Goal: Find specific fact: Find specific fact

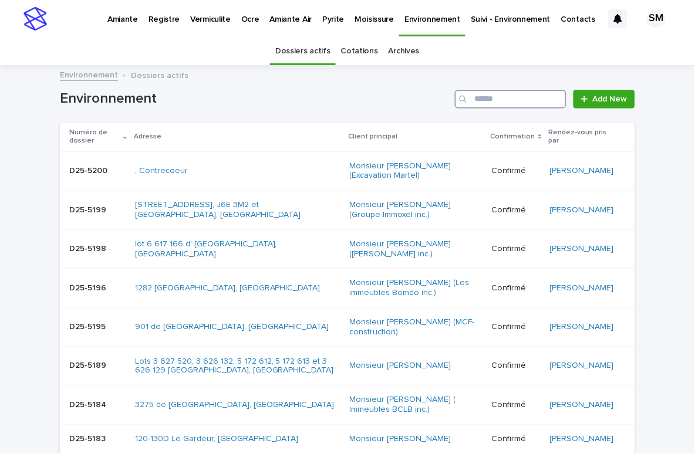
click at [494, 98] on input "Search" at bounding box center [510, 99] width 111 height 19
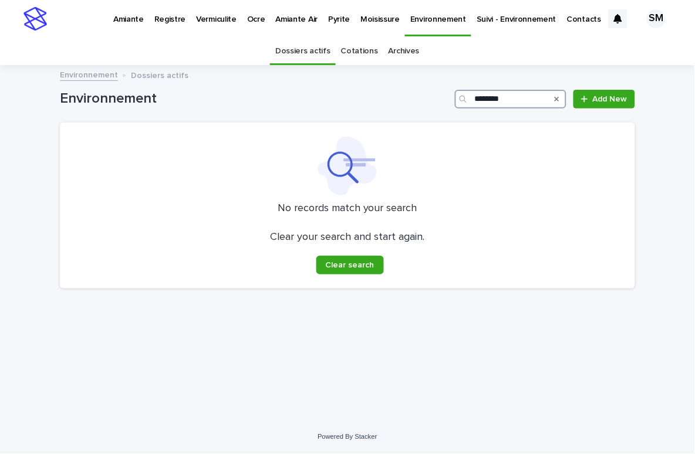
type input "********"
click at [369, 50] on link "Cotations" at bounding box center [359, 52] width 37 height 28
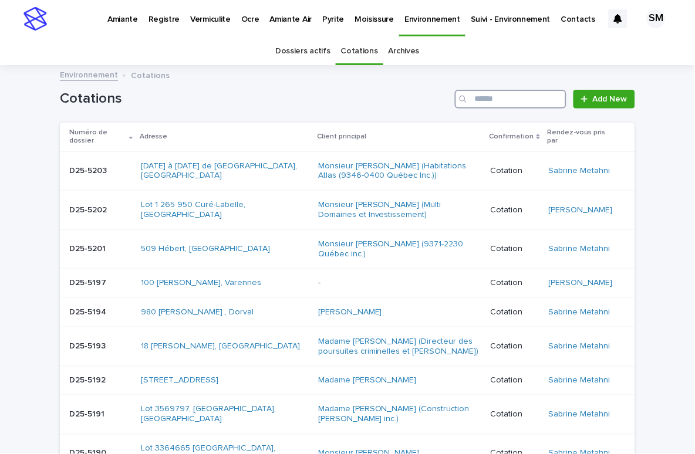
click at [490, 101] on input "Search" at bounding box center [510, 99] width 111 height 19
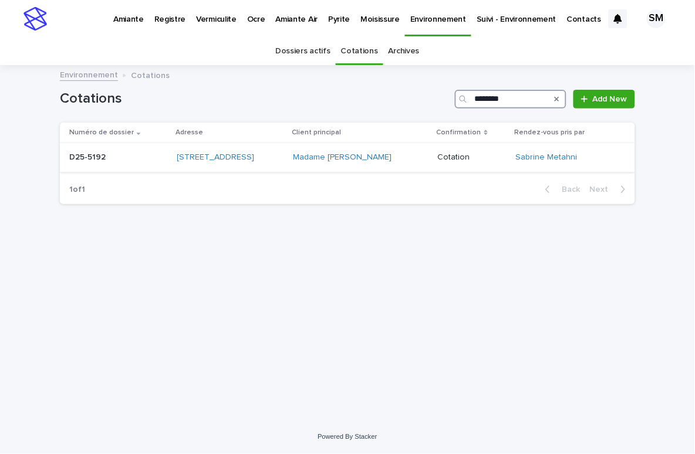
type input "********"
click at [97, 162] on p "D25-5192" at bounding box center [88, 156] width 39 height 12
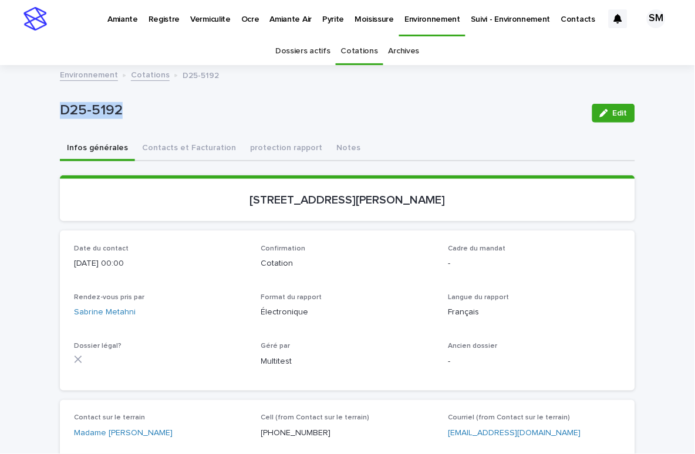
drag, startPoint x: 194, startPoint y: 106, endPoint x: 23, endPoint y: 110, distance: 170.2
click at [23, 110] on div "Loading... Saving… Loading... Saving… D25-5192 Edit D25-5192 Edit Sorry, there …" at bounding box center [347, 433] width 695 height 734
copy p "D25-5192"
drag, startPoint x: 472, startPoint y: 204, endPoint x: 261, endPoint y: 192, distance: 211.0
click at [261, 192] on section "[STREET_ADDRESS][PERSON_NAME]" at bounding box center [347, 198] width 575 height 46
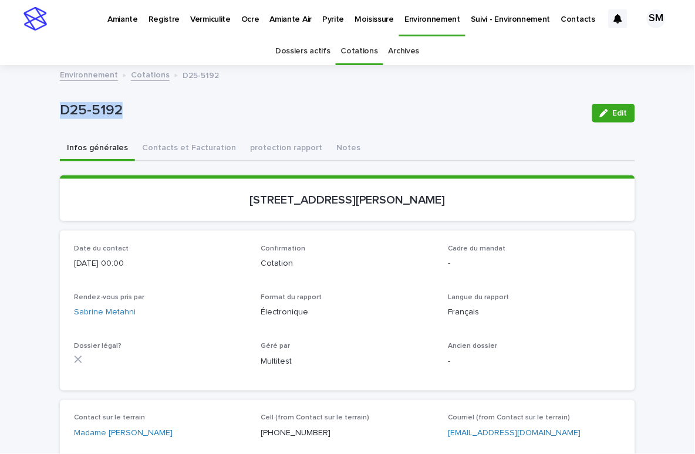
click at [439, 191] on div "[STREET_ADDRESS][PERSON_NAME]" at bounding box center [347, 199] width 547 height 16
drag, startPoint x: 434, startPoint y: 197, endPoint x: 83, endPoint y: 193, distance: 350.3
click at [74, 194] on p "[STREET_ADDRESS][PERSON_NAME]" at bounding box center [347, 200] width 547 height 14
copy p "[STREET_ADDRESS][PERSON_NAME]"
click at [229, 124] on div "D25-5192 Edit" at bounding box center [347, 113] width 575 height 47
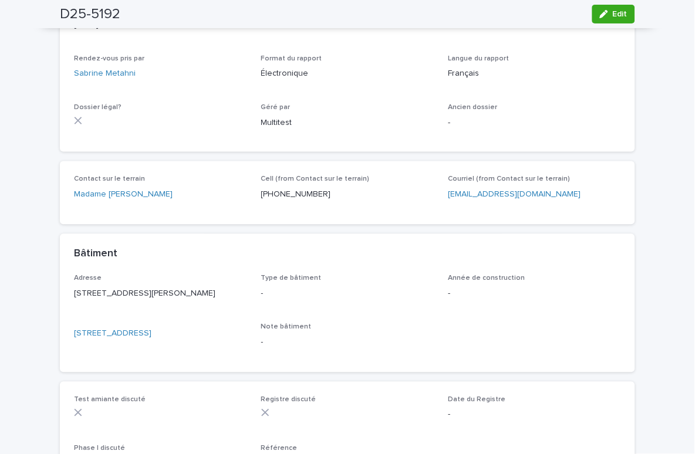
scroll to position [238, 0]
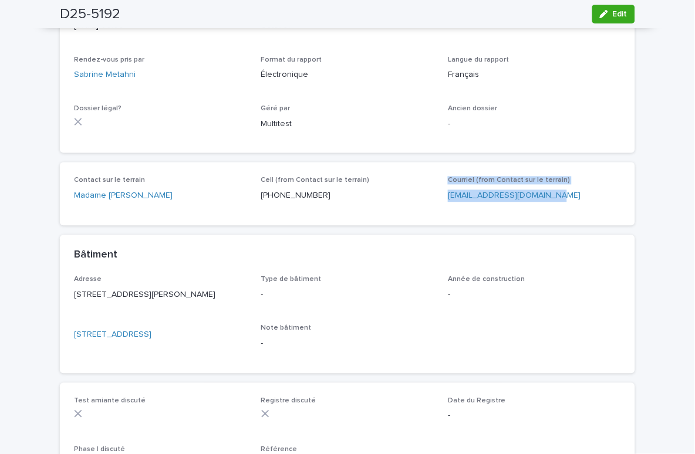
drag, startPoint x: 577, startPoint y: 201, endPoint x: 432, endPoint y: 201, distance: 145.5
click at [426, 201] on div "Contact sur le terrain Madame [PERSON_NAME] Cell (from Contact sur le terrain) …" at bounding box center [347, 194] width 547 height 35
click at [550, 208] on div "Courriel (from Contact sur le terrain) [EMAIL_ADDRESS][DOMAIN_NAME]" at bounding box center [534, 194] width 173 height 35
drag, startPoint x: 547, startPoint y: 198, endPoint x: 437, endPoint y: 198, distance: 109.7
click at [437, 198] on div "Contact sur le terrain Madame [PERSON_NAME] Cell (from Contact sur le terrain) …" at bounding box center [347, 194] width 547 height 35
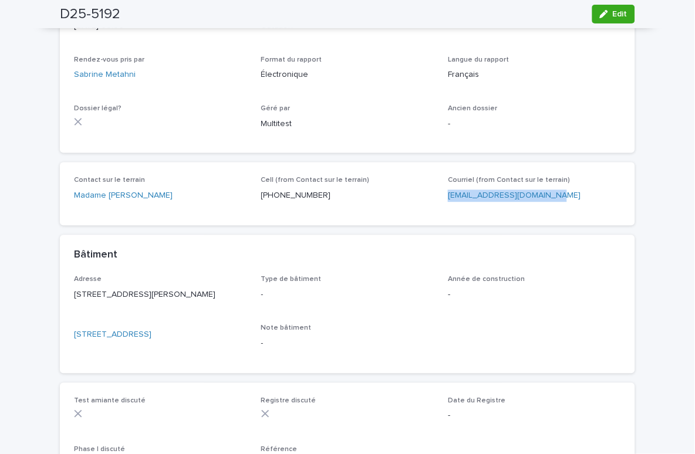
copy link "[EMAIL_ADDRESS][DOMAIN_NAME]"
